Goal: Navigation & Orientation: Find specific page/section

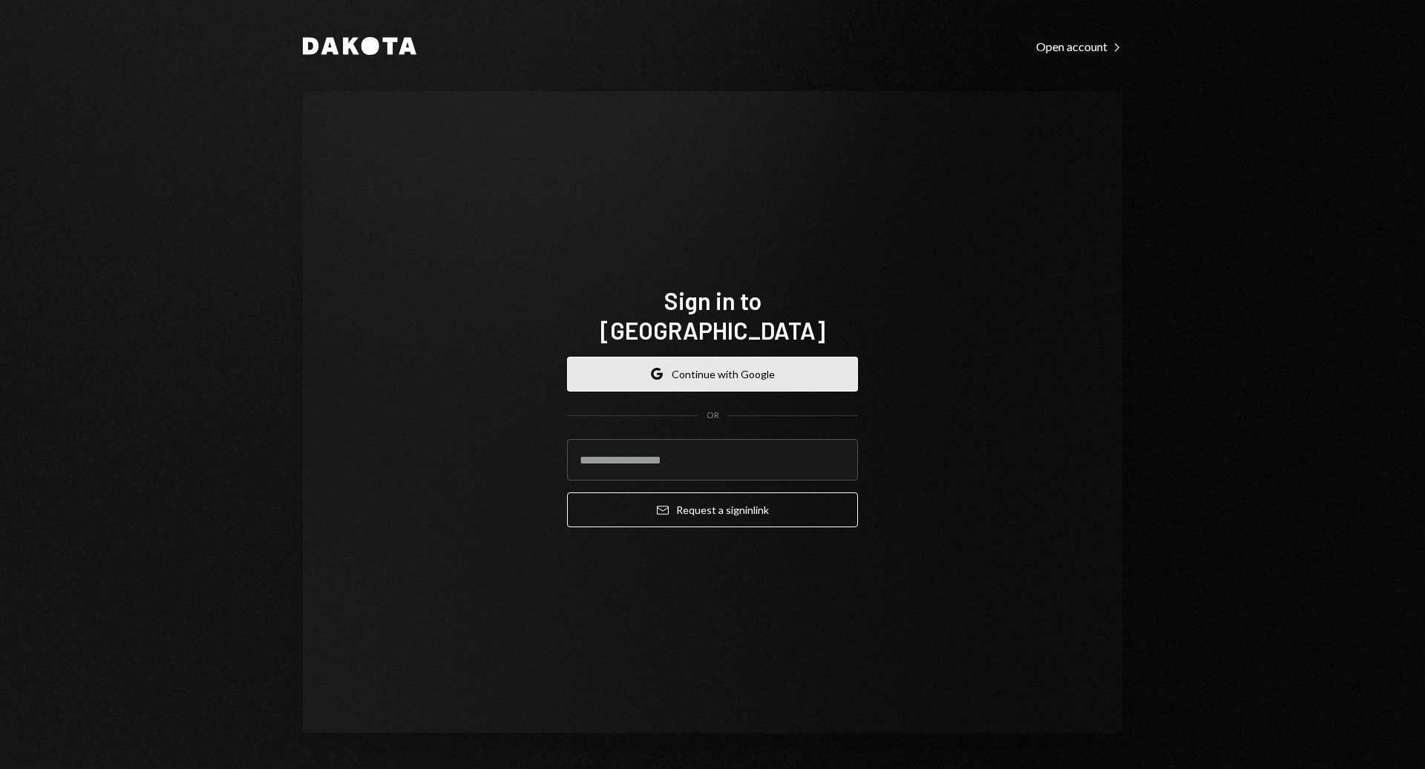
click at [717, 357] on button "Google Continue with Google" at bounding box center [712, 374] width 291 height 35
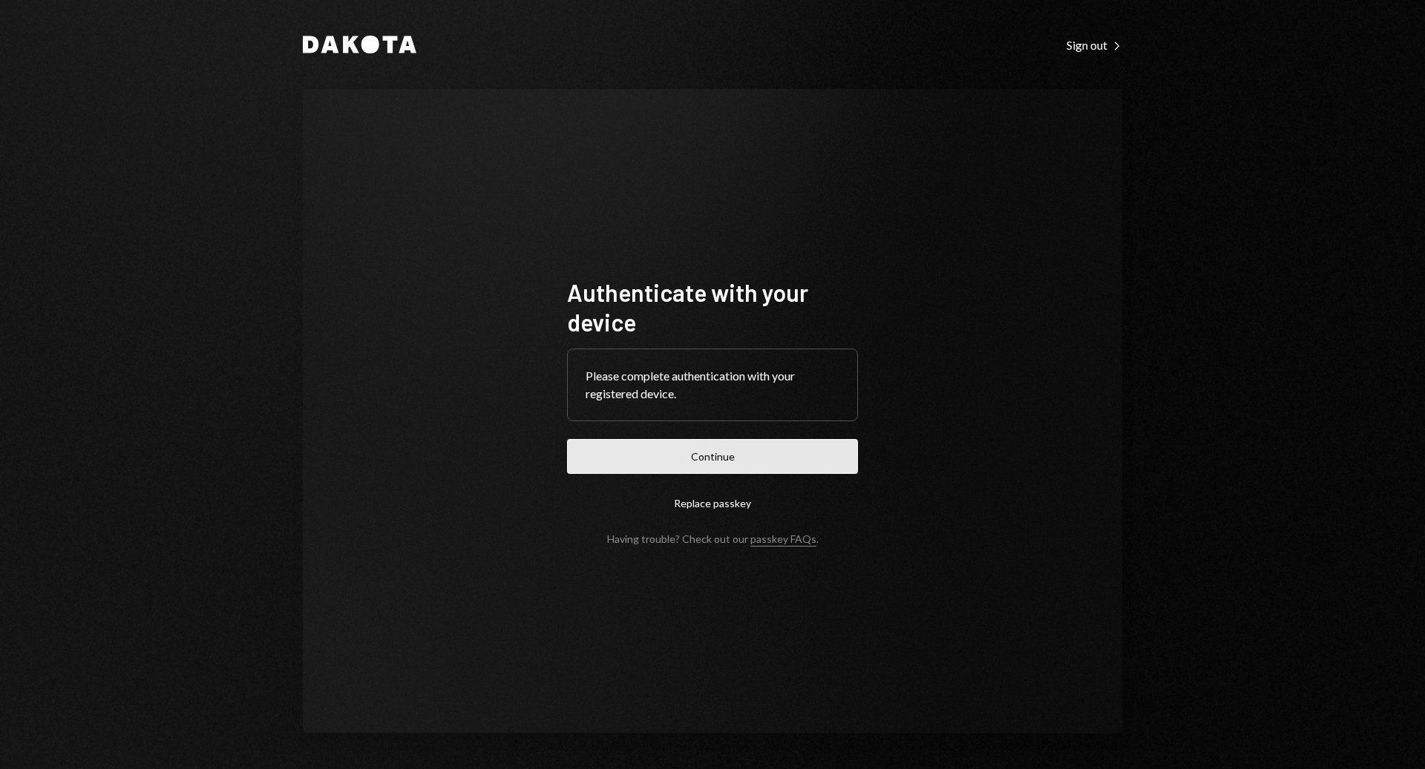
click at [691, 449] on button "Continue" at bounding box center [712, 456] width 291 height 35
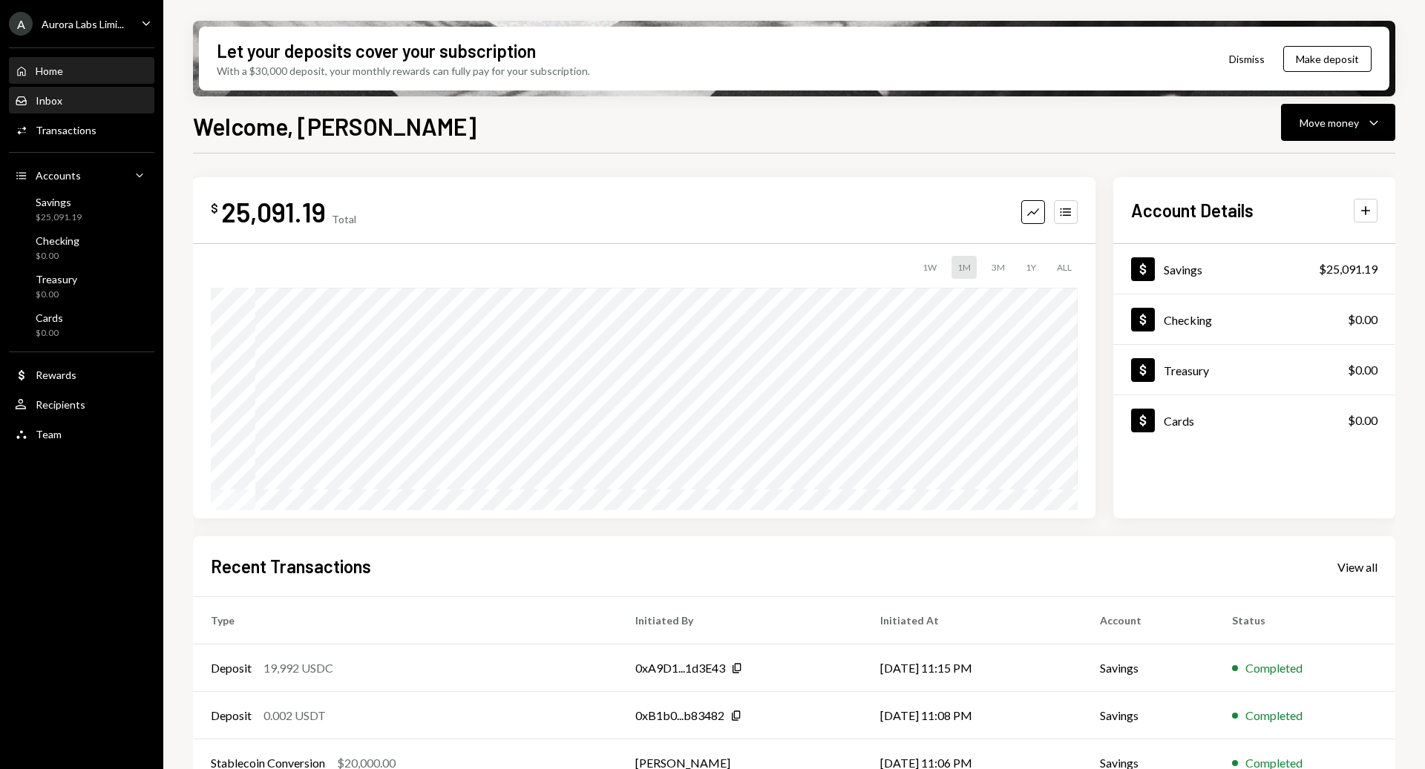
click at [72, 96] on div "Inbox Inbox" at bounding box center [82, 100] width 134 height 13
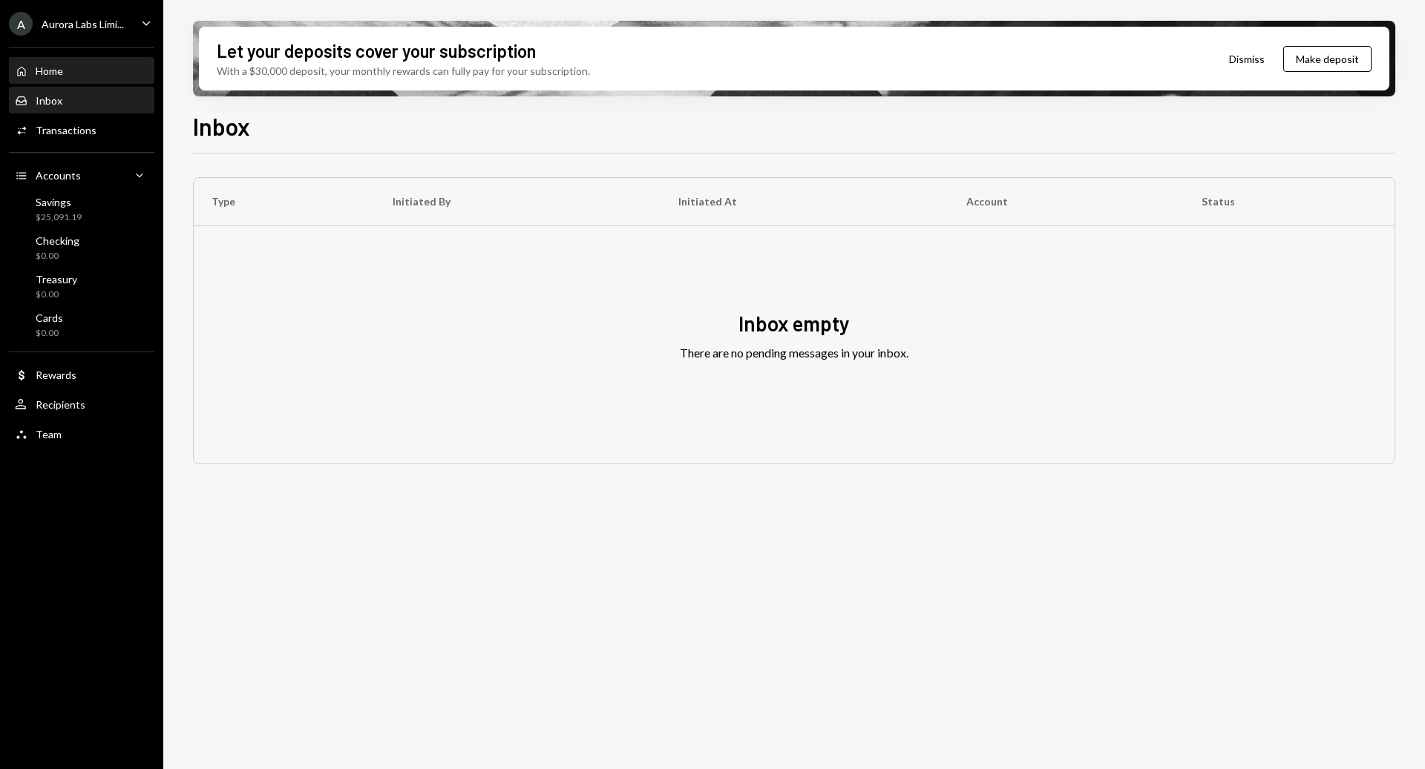
click at [73, 65] on div "Home Home" at bounding box center [82, 71] width 134 height 13
